Goal: Information Seeking & Learning: Learn about a topic

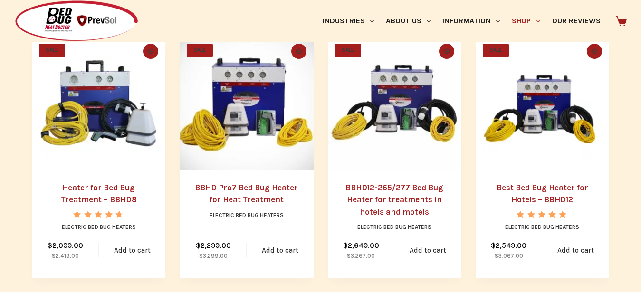
click at [121, 188] on link "Heater for Bed Bug Treatment – BBHD8" at bounding box center [99, 194] width 76 height 22
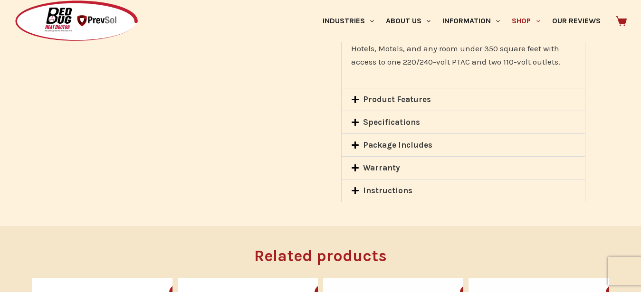
scroll to position [872, 0]
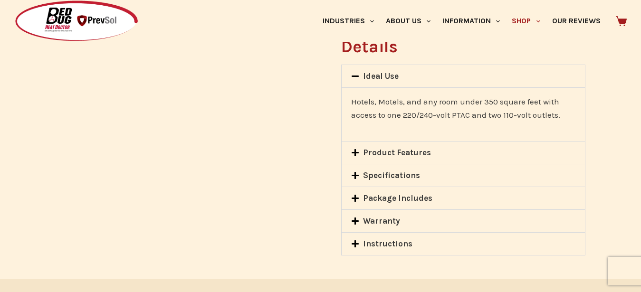
click at [426, 193] on link "Package Includes" at bounding box center [397, 197] width 69 height 9
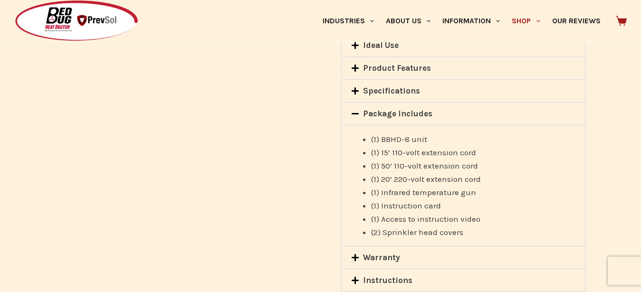
scroll to position [921, 0]
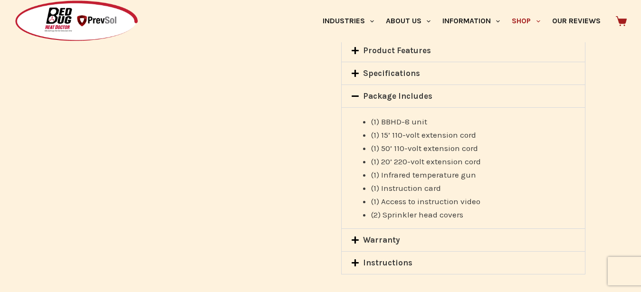
click at [411, 256] on div "Instructions" at bounding box center [463, 263] width 243 height 22
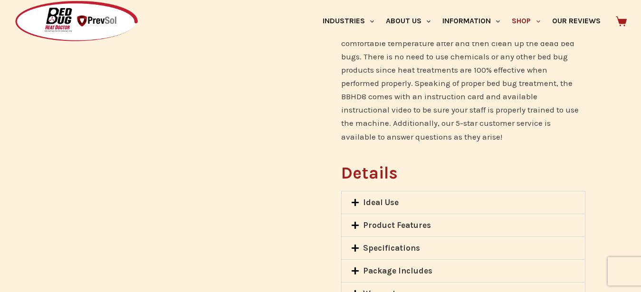
scroll to position [824, 0]
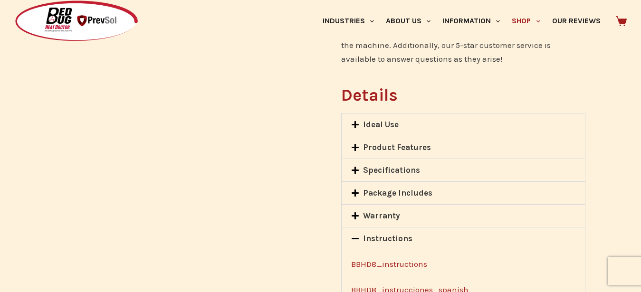
click at [355, 212] on icon at bounding box center [354, 215] width 7 height 7
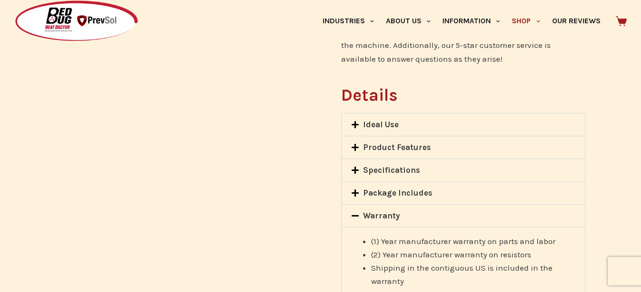
click at [356, 166] on icon at bounding box center [355, 170] width 8 height 8
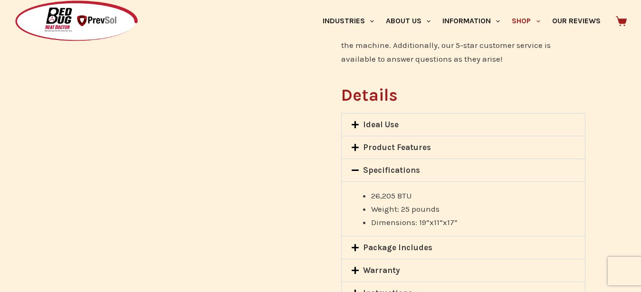
click at [353, 143] on icon at bounding box center [355, 147] width 8 height 8
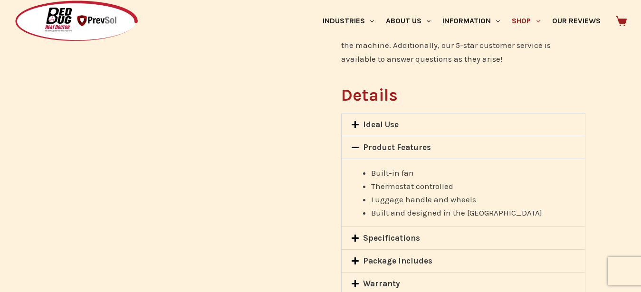
click at [357, 121] on icon at bounding box center [355, 125] width 8 height 8
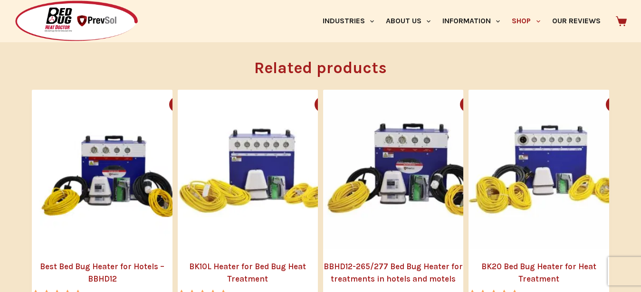
scroll to position [1211, 0]
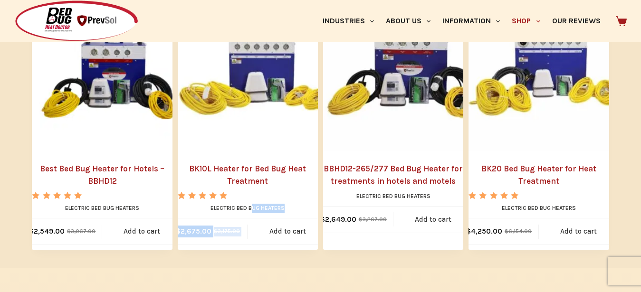
drag, startPoint x: 590, startPoint y: 191, endPoint x: 253, endPoint y: 205, distance: 337.5
click at [468, 205] on li "SALE Quick view icon BK20 Bed Bug Heater for Heat Treatment Rated 5.00 out of 5…" at bounding box center [538, 121] width 140 height 258
click at [301, 247] on div "Related products SALE Quick view icon Best Bed Bug Heater for Hotels – BBHD12 R…" at bounding box center [320, 104] width 577 height 328
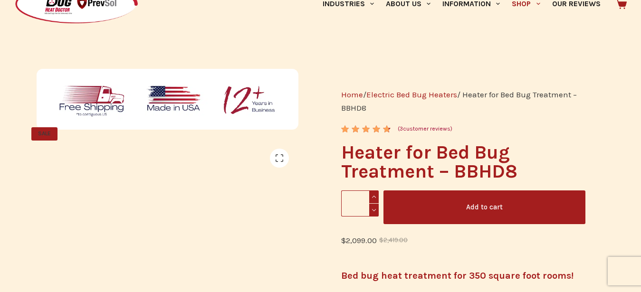
scroll to position [0, 0]
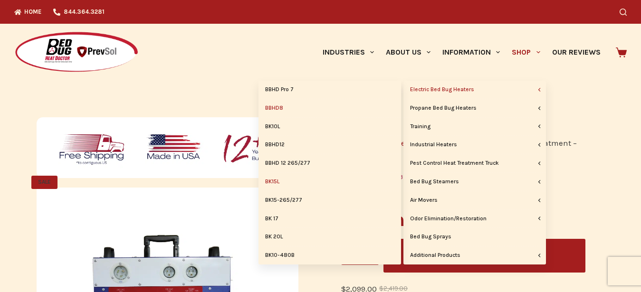
click at [278, 182] on link "BK15L" at bounding box center [329, 182] width 142 height 18
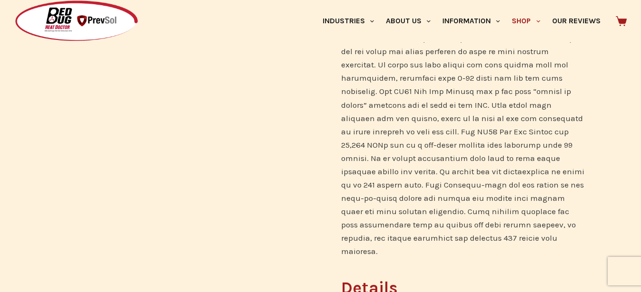
scroll to position [775, 0]
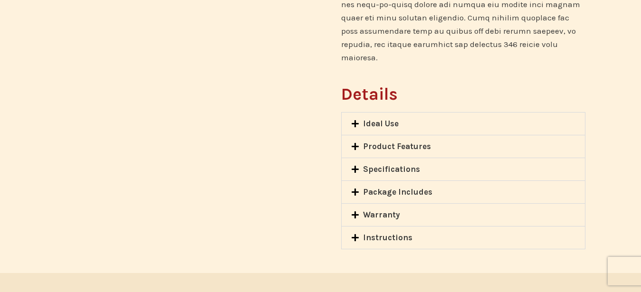
scroll to position [775, 0]
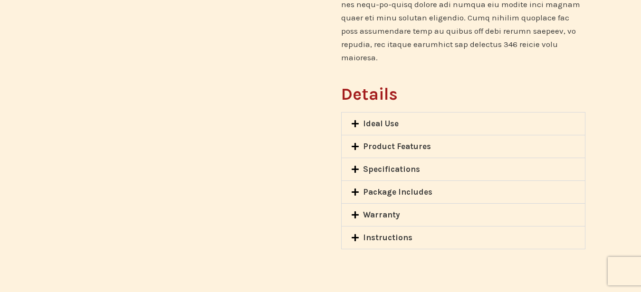
click at [403, 216] on div "Ideal Use Ideal use for BK15 Bed Bug Heater Package | Hotels or Motels, Pest Co…" at bounding box center [463, 180] width 244 height 137
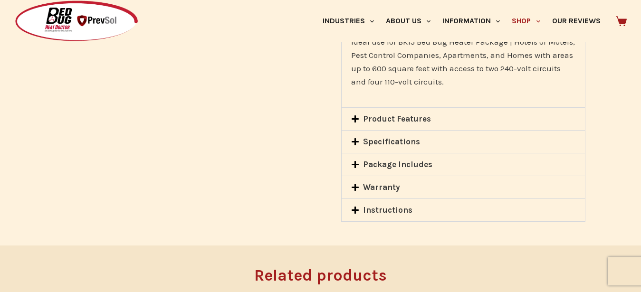
scroll to position [921, 0]
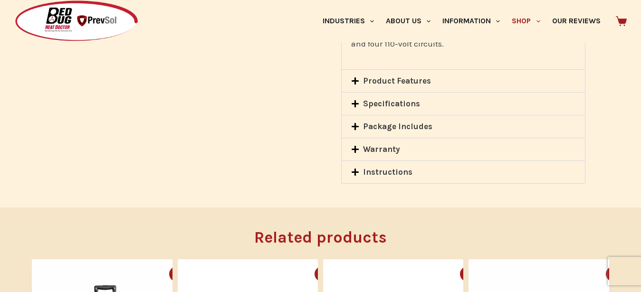
click at [389, 167] on link "Instructions" at bounding box center [387, 171] width 49 height 9
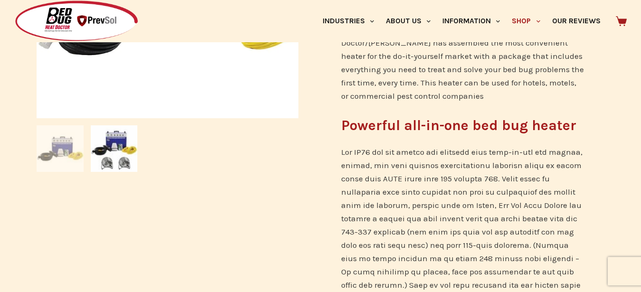
scroll to position [0, 0]
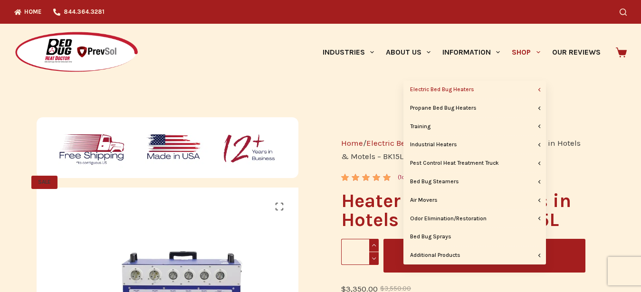
click at [528, 53] on link "Shop" at bounding box center [526, 52] width 40 height 57
click at [530, 55] on link "Shop" at bounding box center [526, 52] width 40 height 57
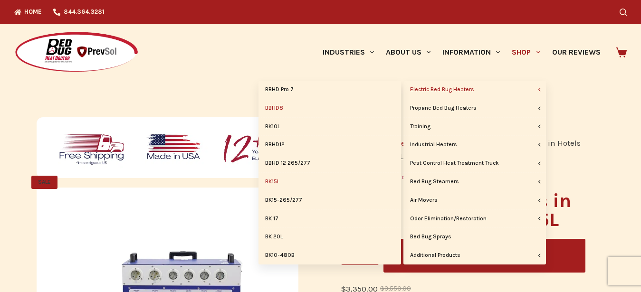
click at [284, 108] on link "BBHD8" at bounding box center [329, 108] width 142 height 18
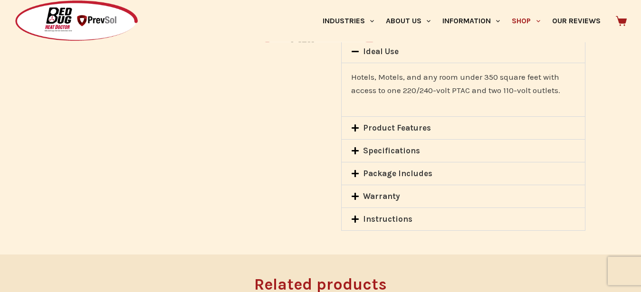
scroll to position [921, 0]
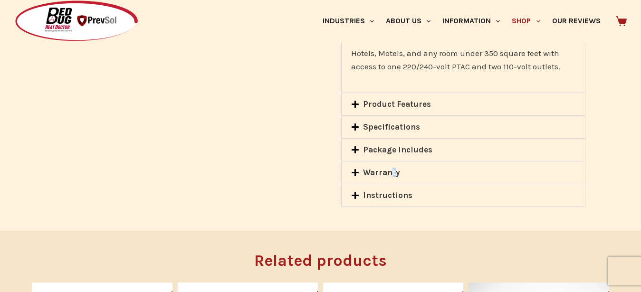
click at [393, 168] on link "Warranty" at bounding box center [381, 172] width 37 height 9
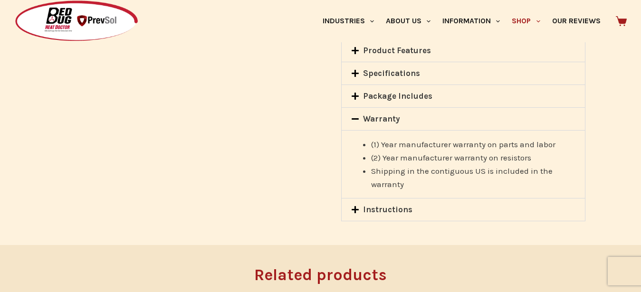
click at [378, 114] on link "Warranty" at bounding box center [381, 118] width 37 height 9
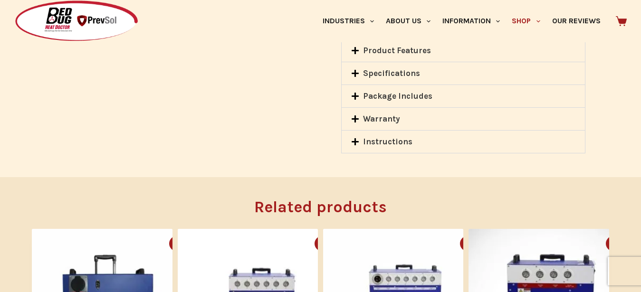
click at [380, 137] on link "Instructions" at bounding box center [387, 141] width 49 height 9
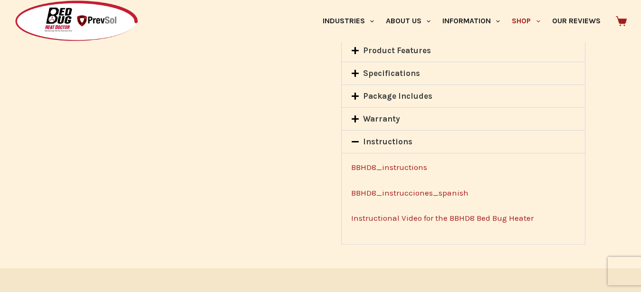
click at [381, 162] on link "BBHD8_instructions" at bounding box center [389, 166] width 76 height 9
click at [426, 213] on link "Instructional Video for the BBHD8 Bed Bug Heater" at bounding box center [442, 217] width 182 height 9
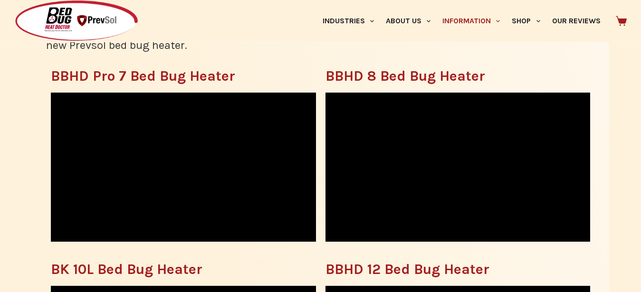
scroll to position [291, 0]
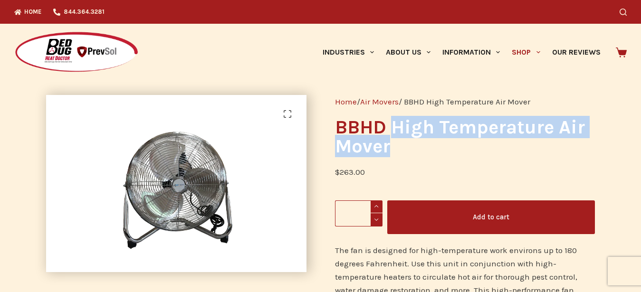
drag, startPoint x: 394, startPoint y: 125, endPoint x: 393, endPoint y: 147, distance: 21.9
click at [393, 147] on h1 "BBHD High Temperature Air Mover" at bounding box center [465, 137] width 260 height 38
copy h1 "High Temperature Air Mover"
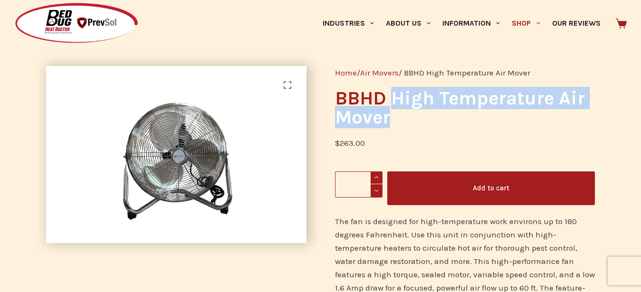
scroll to position [48, 0]
